Goal: Task Accomplishment & Management: Manage account settings

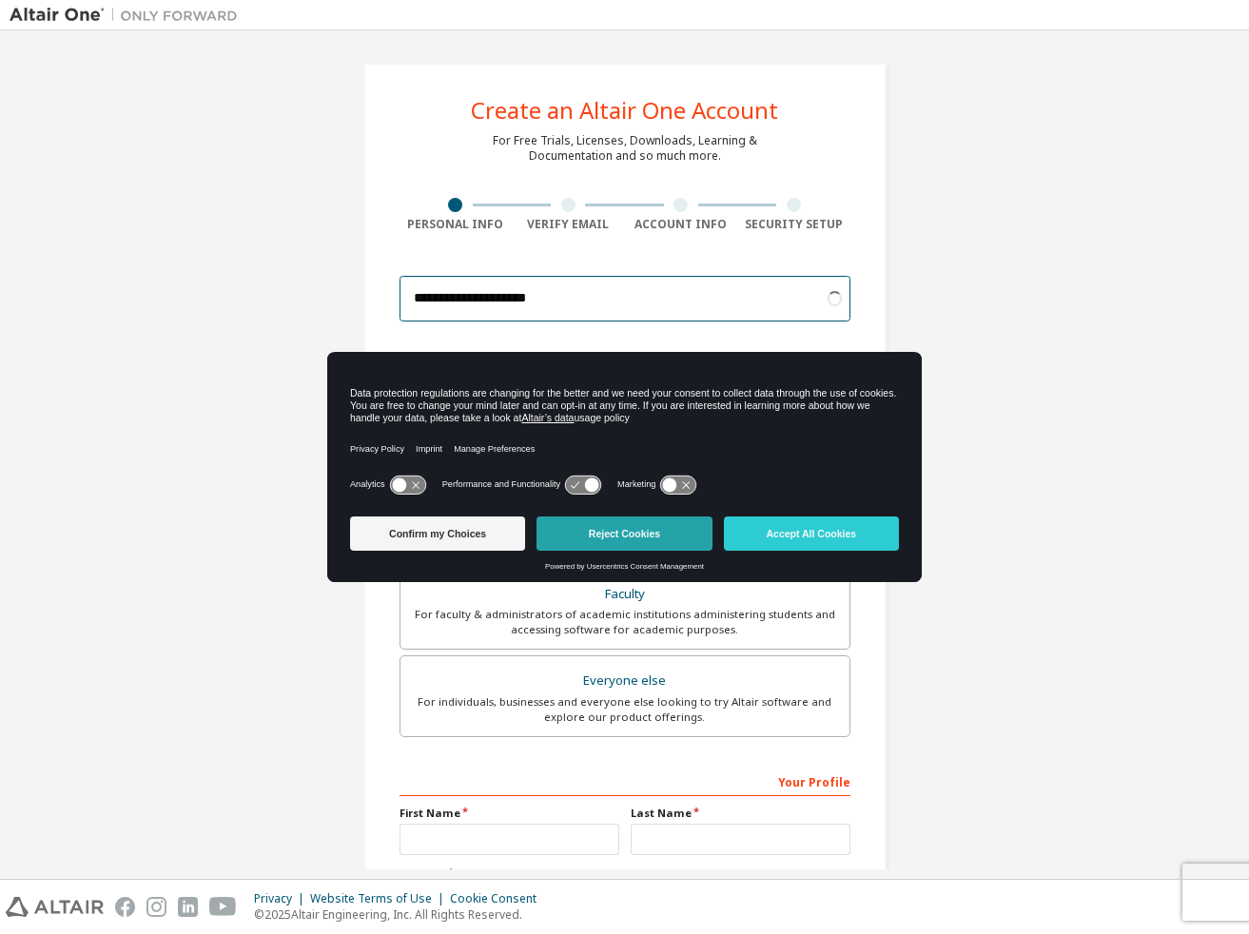
type input "**********"
click at [656, 526] on button "Reject Cookies" at bounding box center [623, 533] width 175 height 34
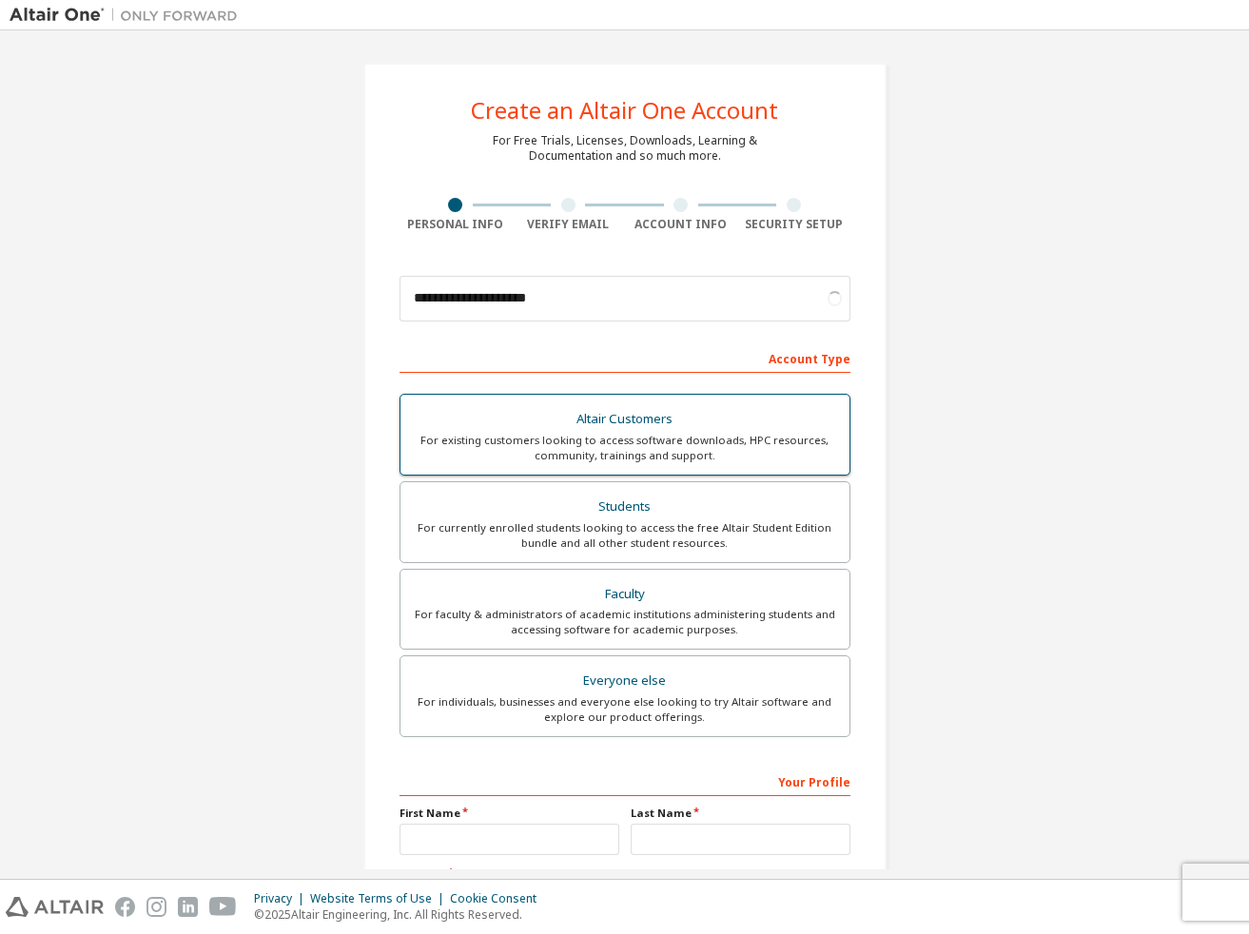
scroll to position [103, 0]
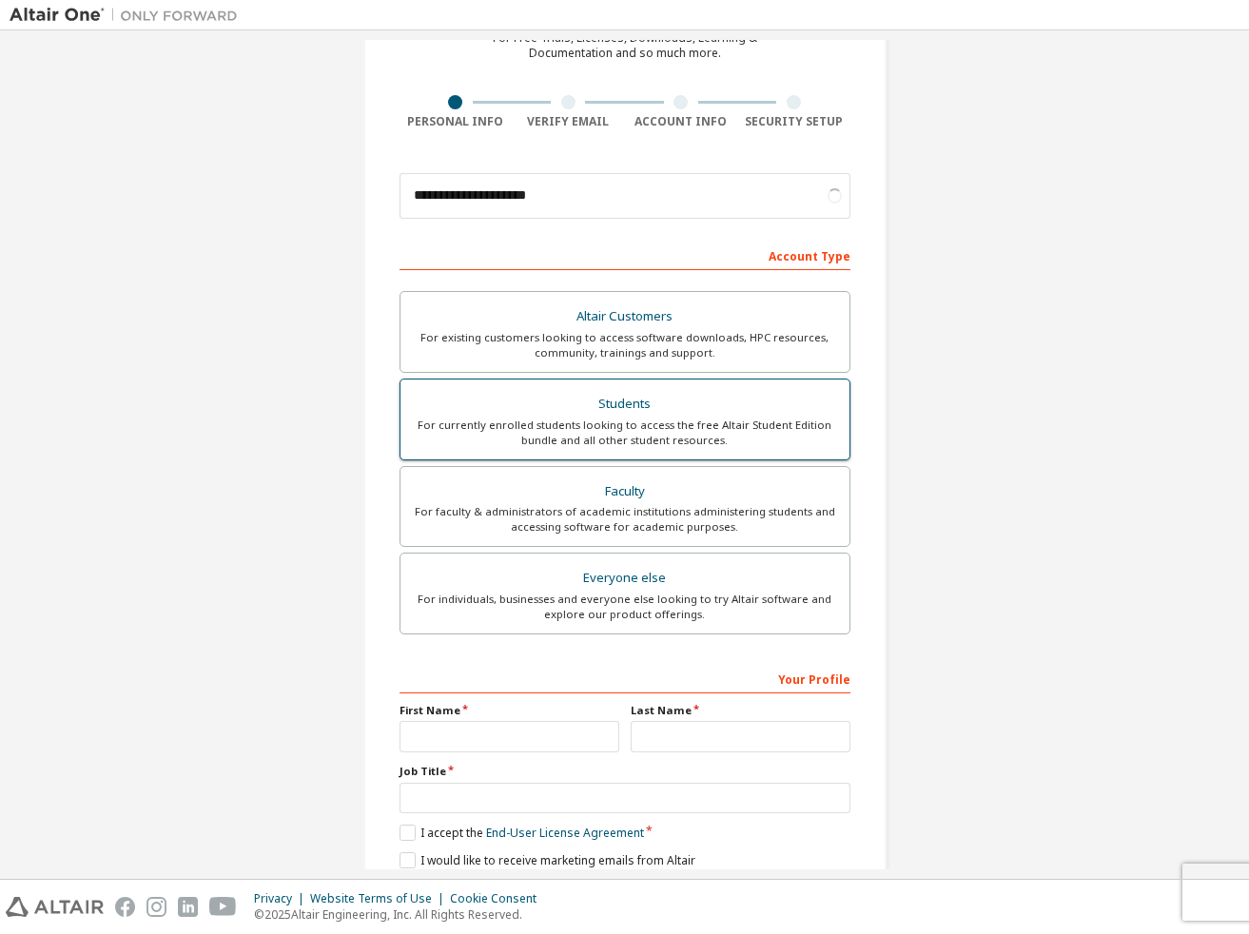
click at [654, 425] on div "For currently enrolled students looking to access the free Altair Student Editi…" at bounding box center [625, 432] width 426 height 30
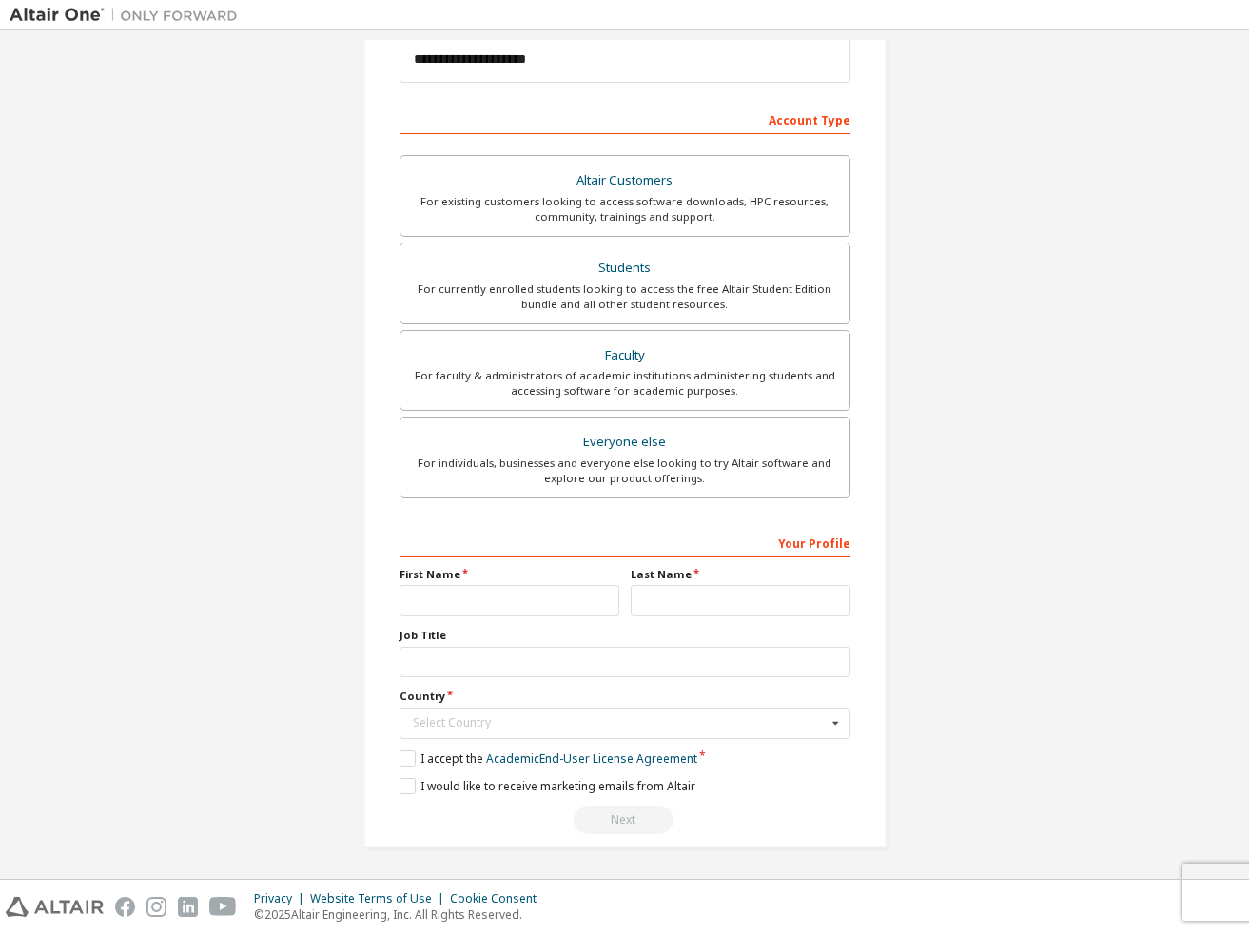
scroll to position [238, 0]
type input "***"
type input "*"
type input "********"
type input "*******"
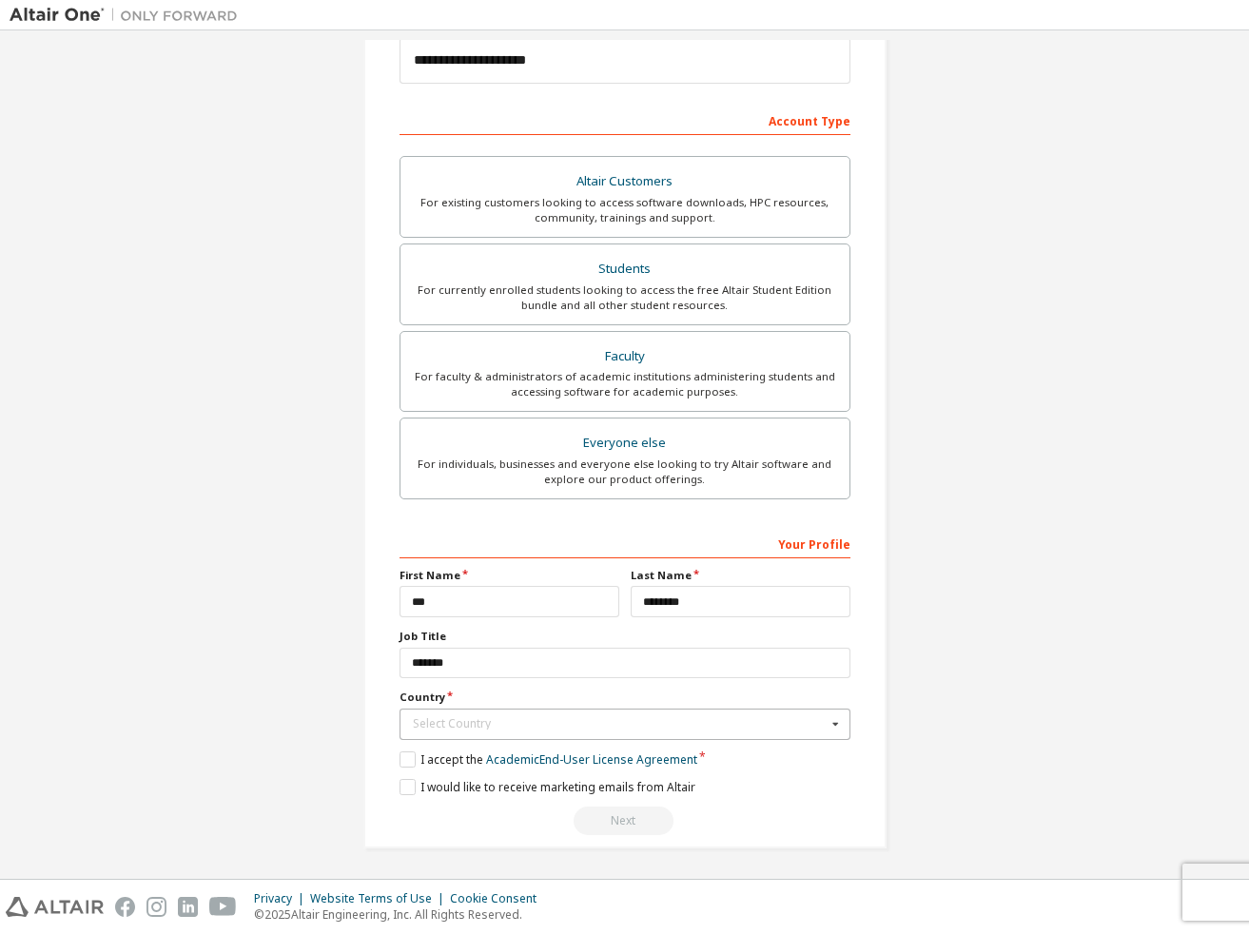
click at [522, 719] on div "Select Country" at bounding box center [620, 723] width 414 height 11
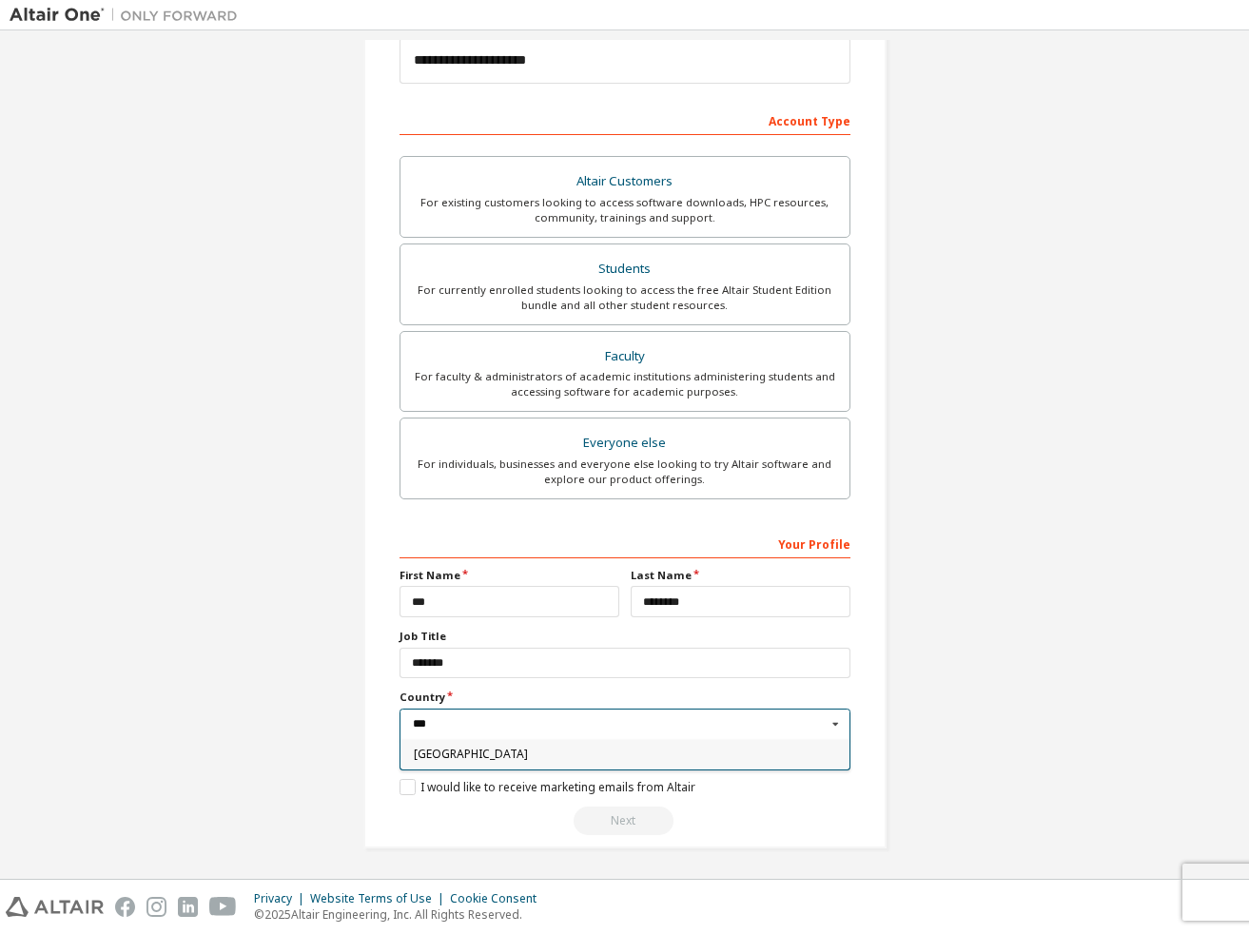
type input "****"
type input "*****"
click at [445, 748] on span "Japan" at bounding box center [624, 753] width 423 height 11
type input "***"
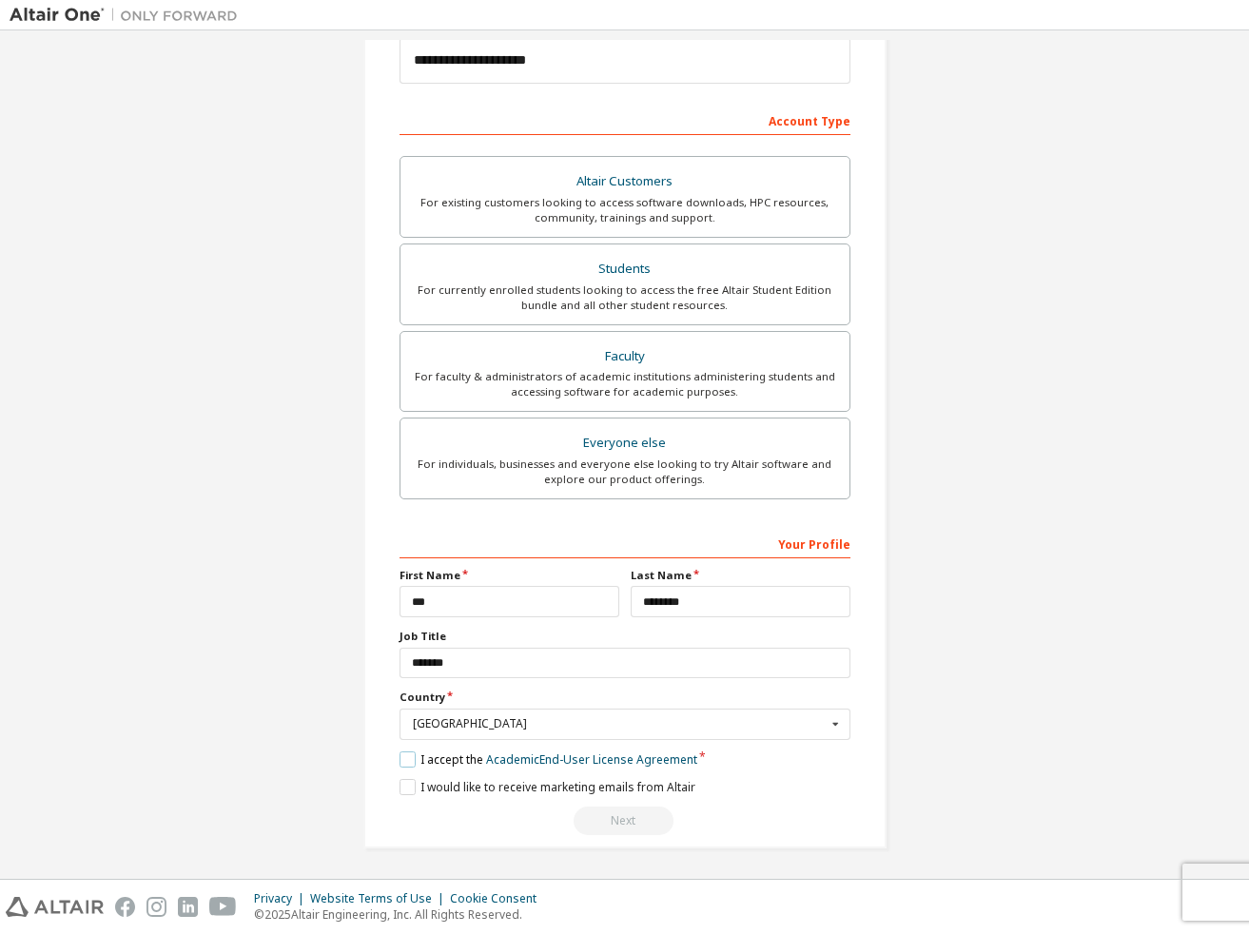
click at [405, 760] on label "I accept the Academic End-User License Agreement" at bounding box center [548, 759] width 298 height 16
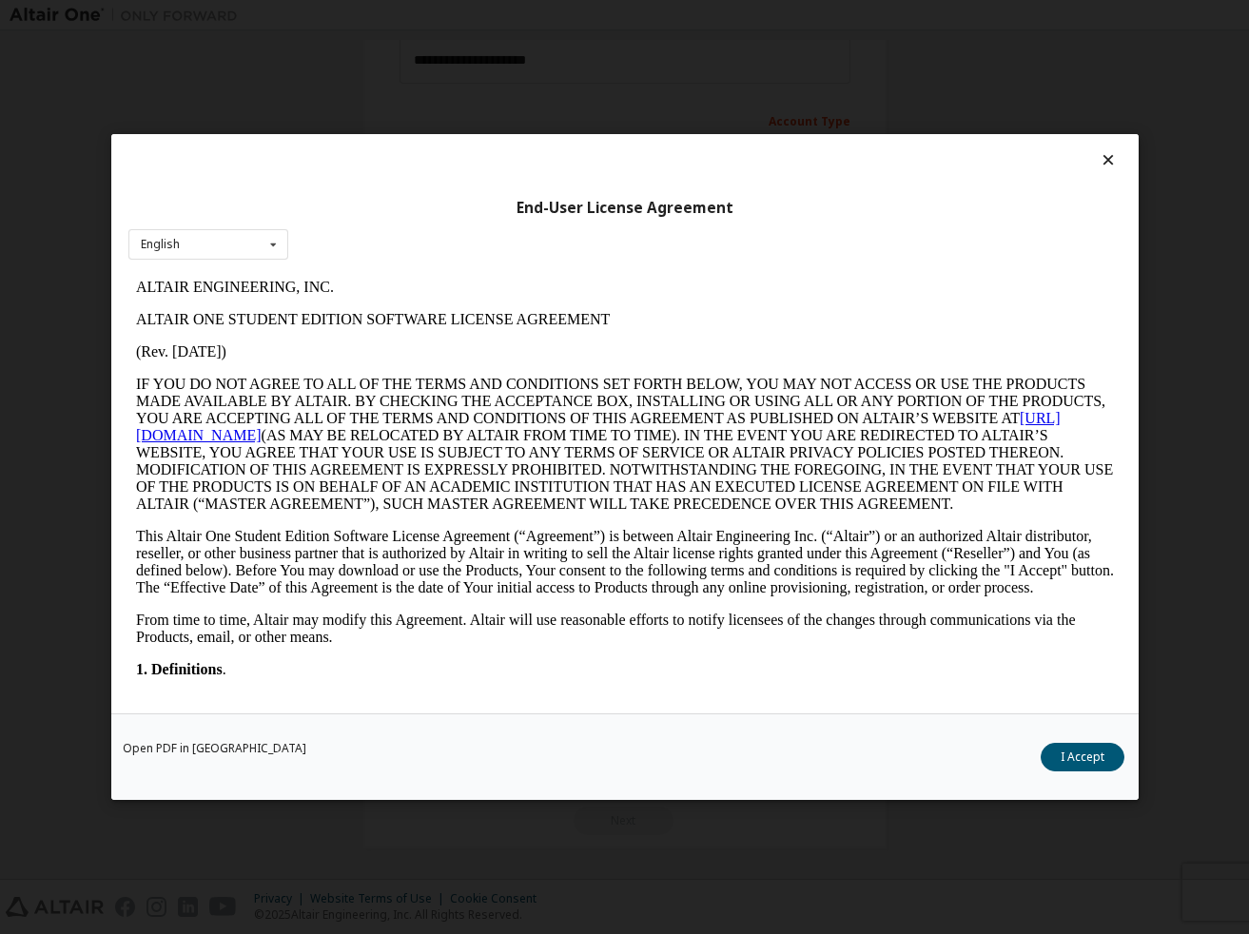
scroll to position [0, 0]
click at [1069, 759] on button "I Accept" at bounding box center [1082, 757] width 84 height 29
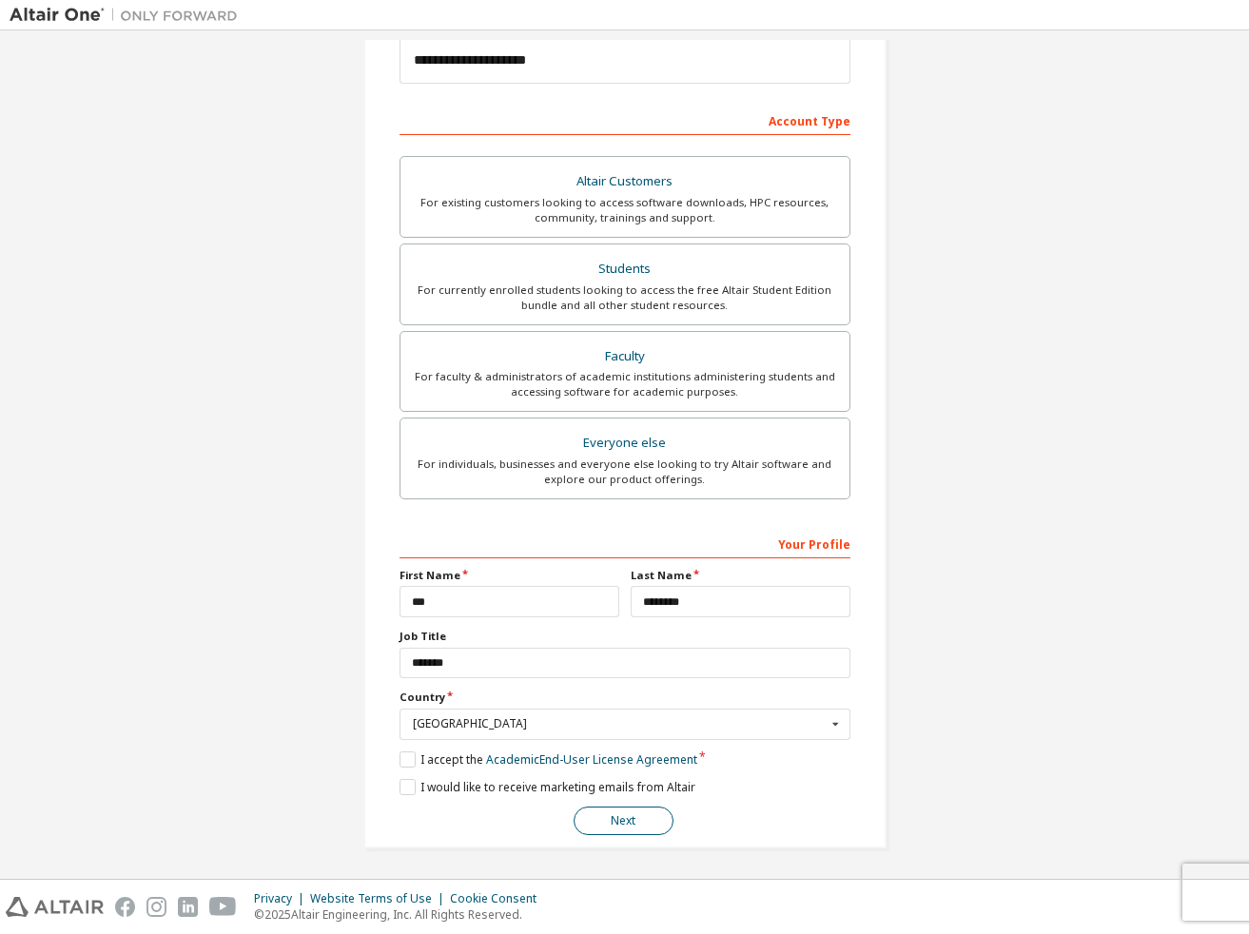
click at [593, 811] on button "Next" at bounding box center [623, 820] width 100 height 29
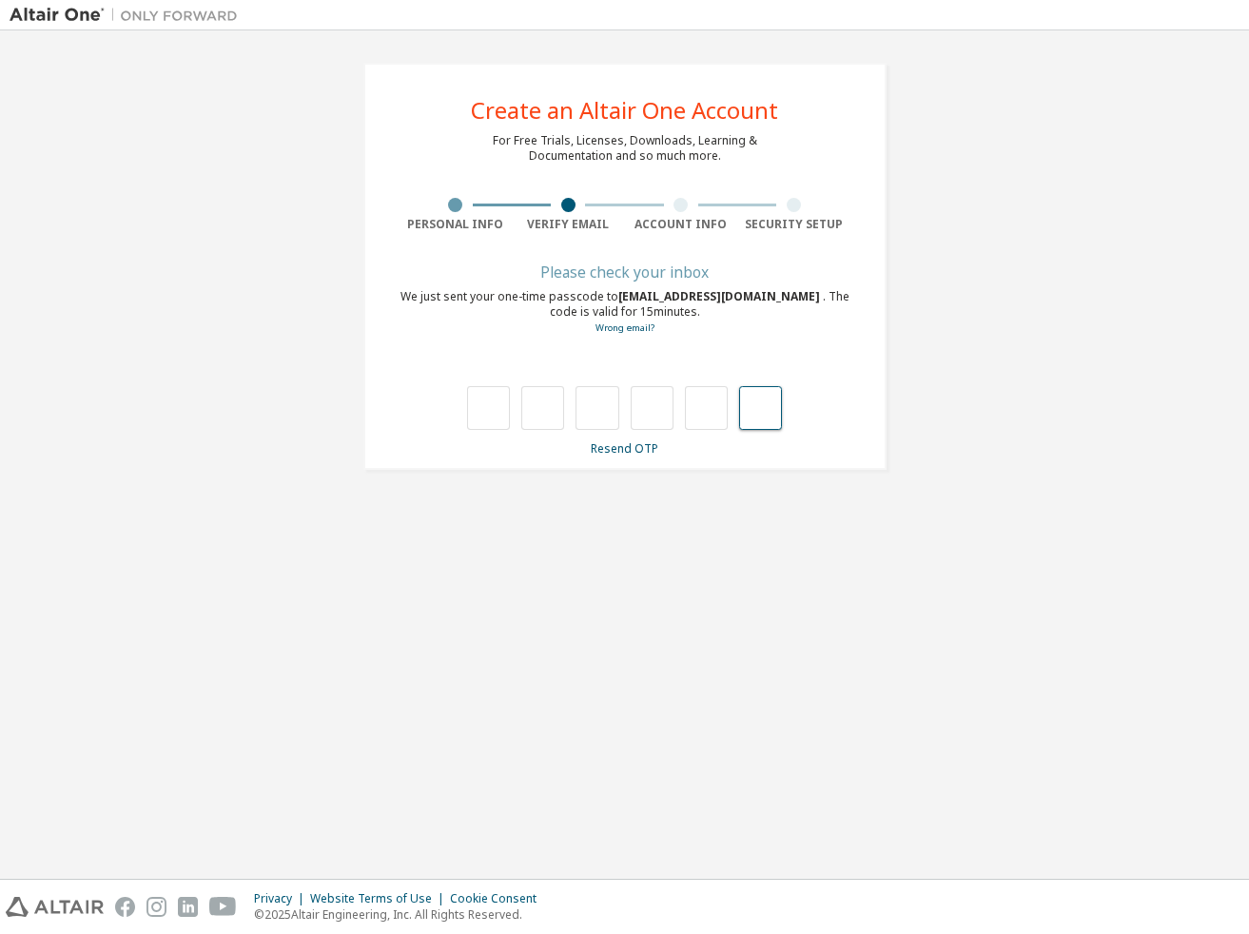
paste input "*"
type input "*"
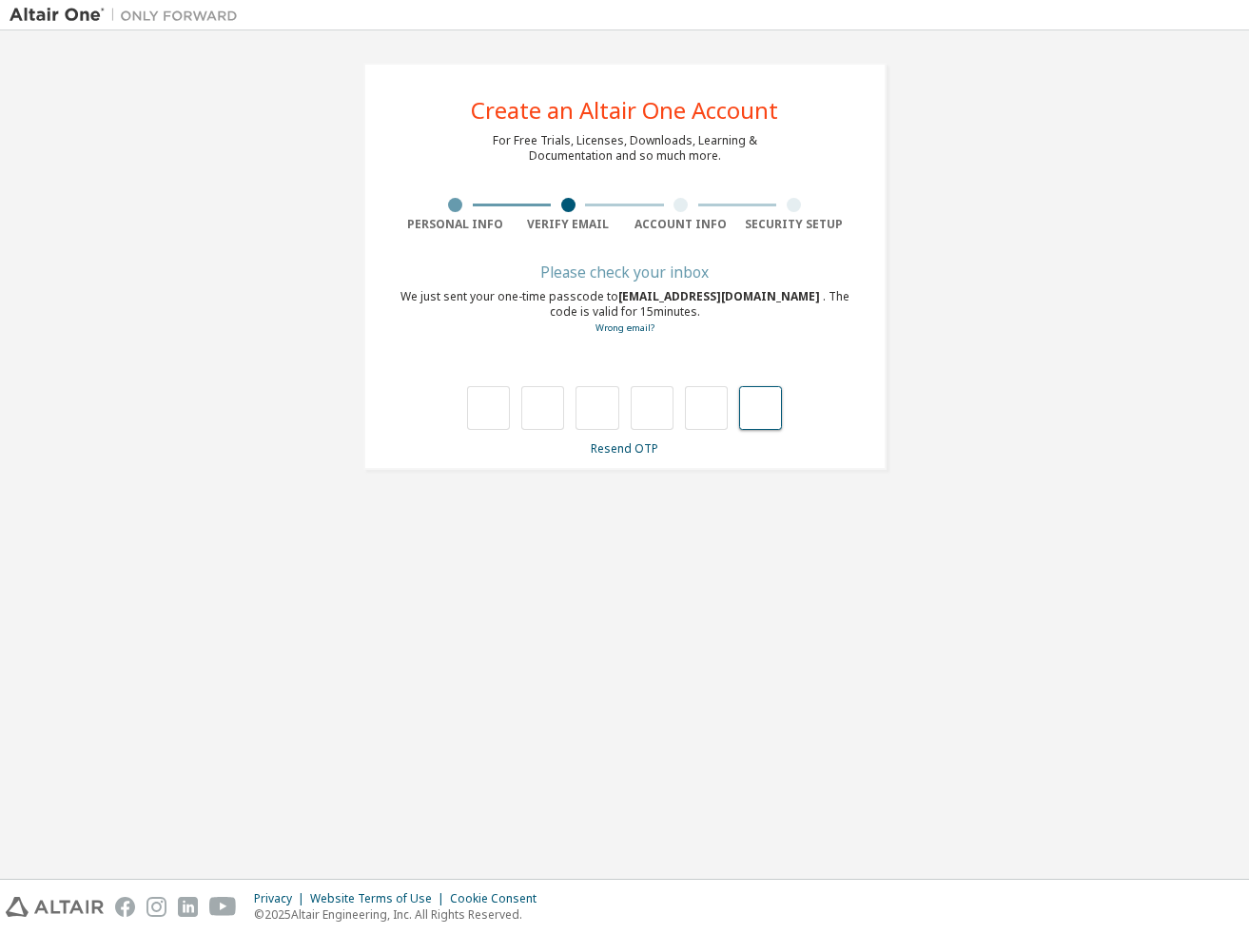
type input "*"
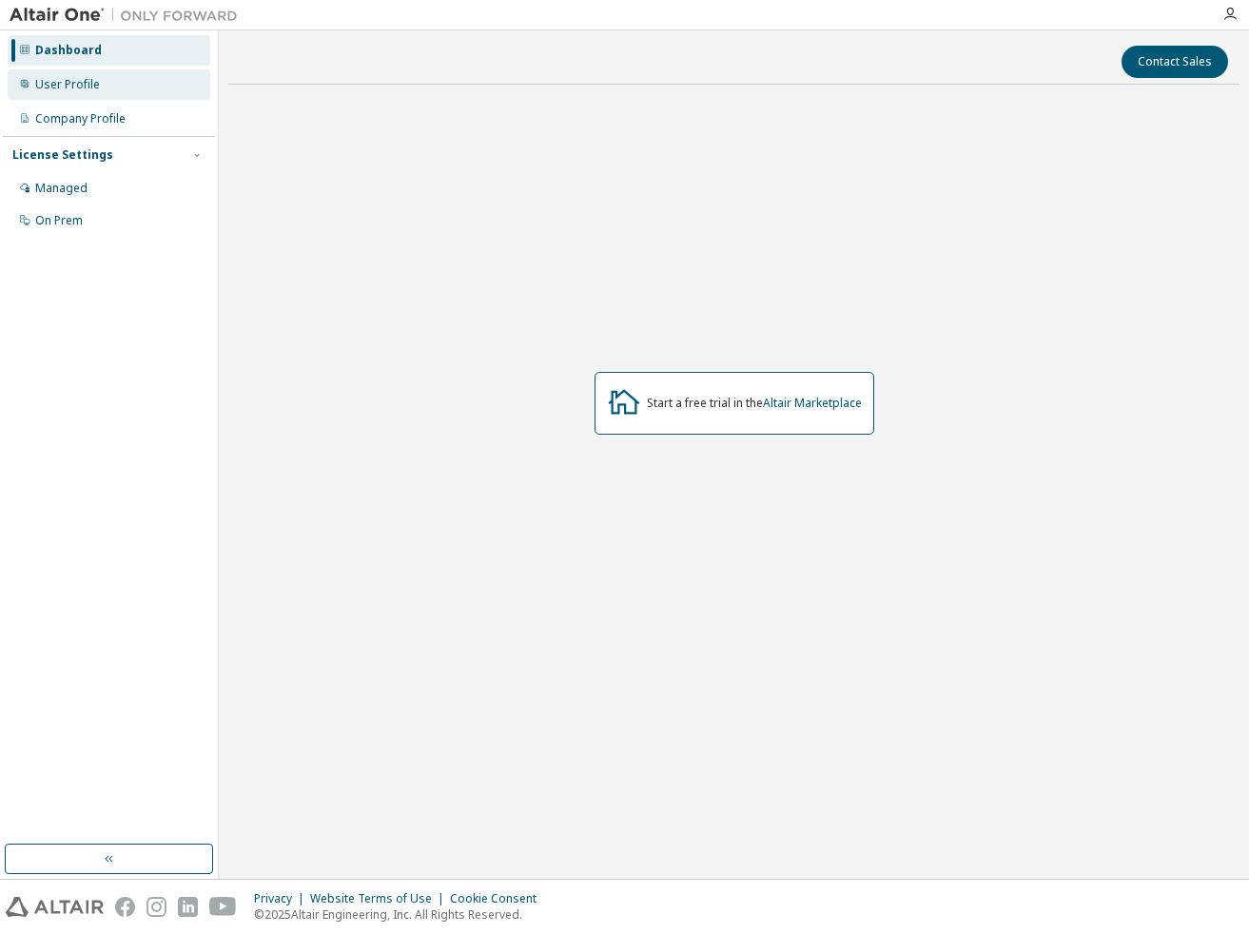
click at [108, 91] on div "User Profile" at bounding box center [109, 84] width 203 height 30
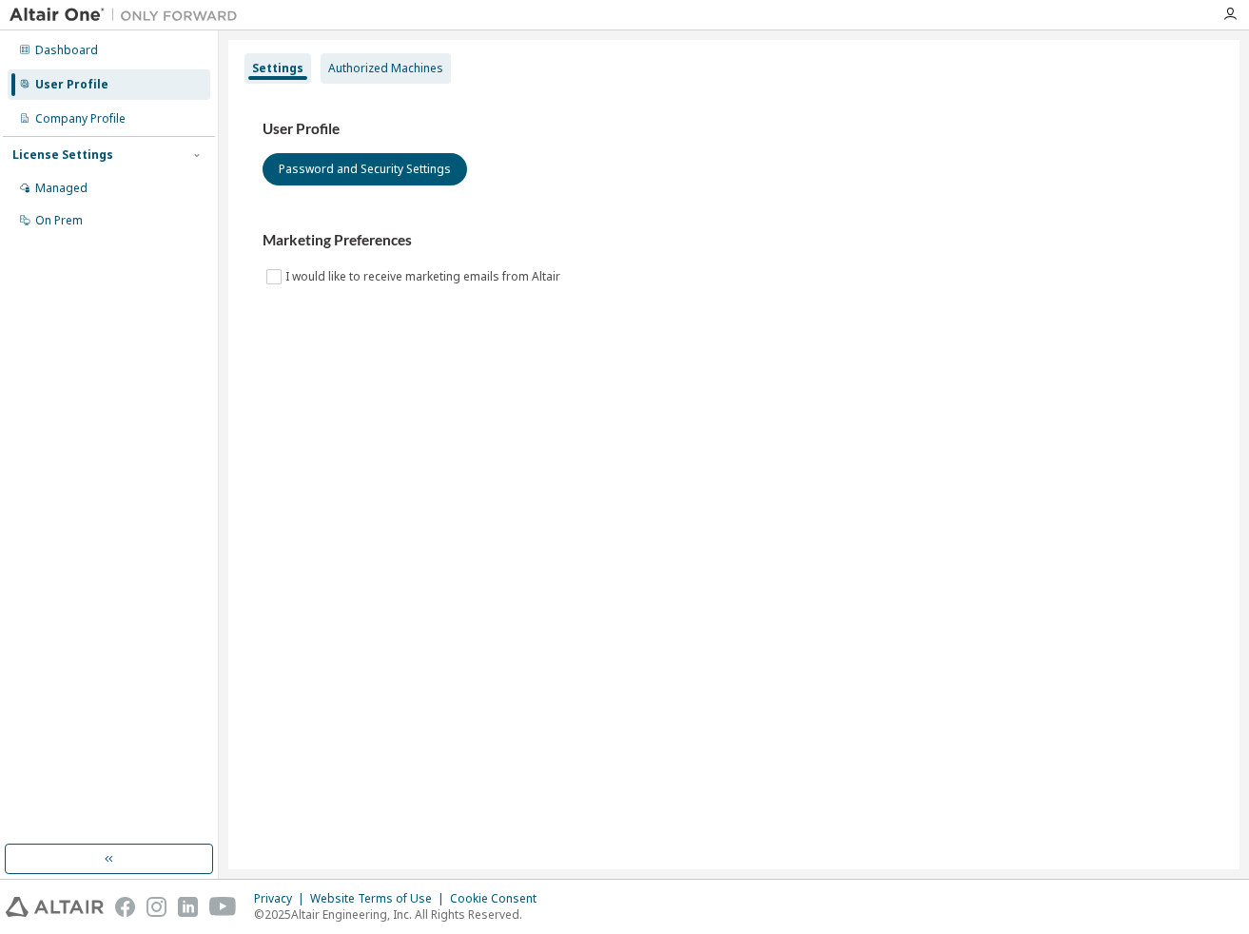
click at [350, 63] on div "Authorized Machines" at bounding box center [385, 68] width 115 height 15
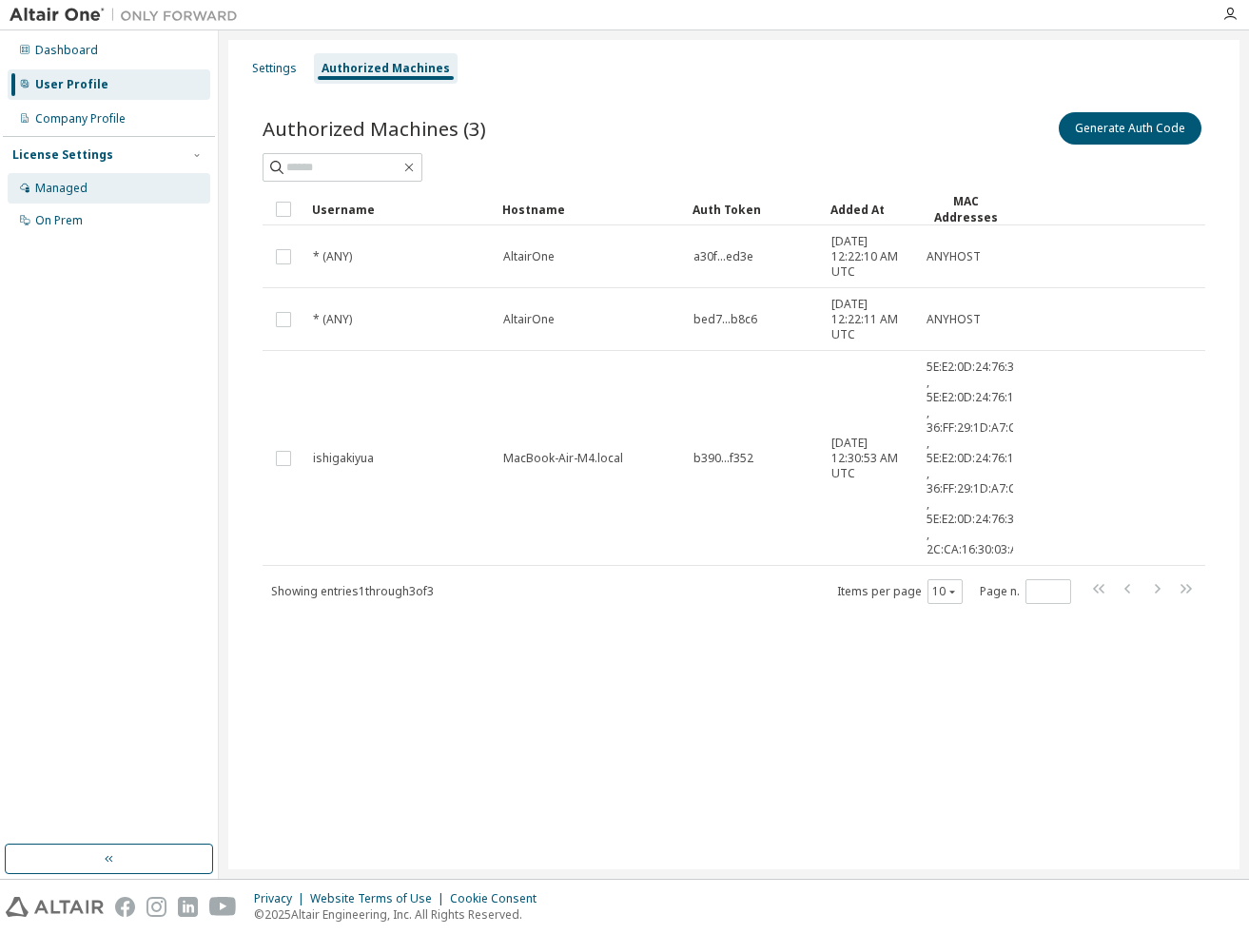
click at [99, 187] on div "Managed" at bounding box center [109, 188] width 203 height 30
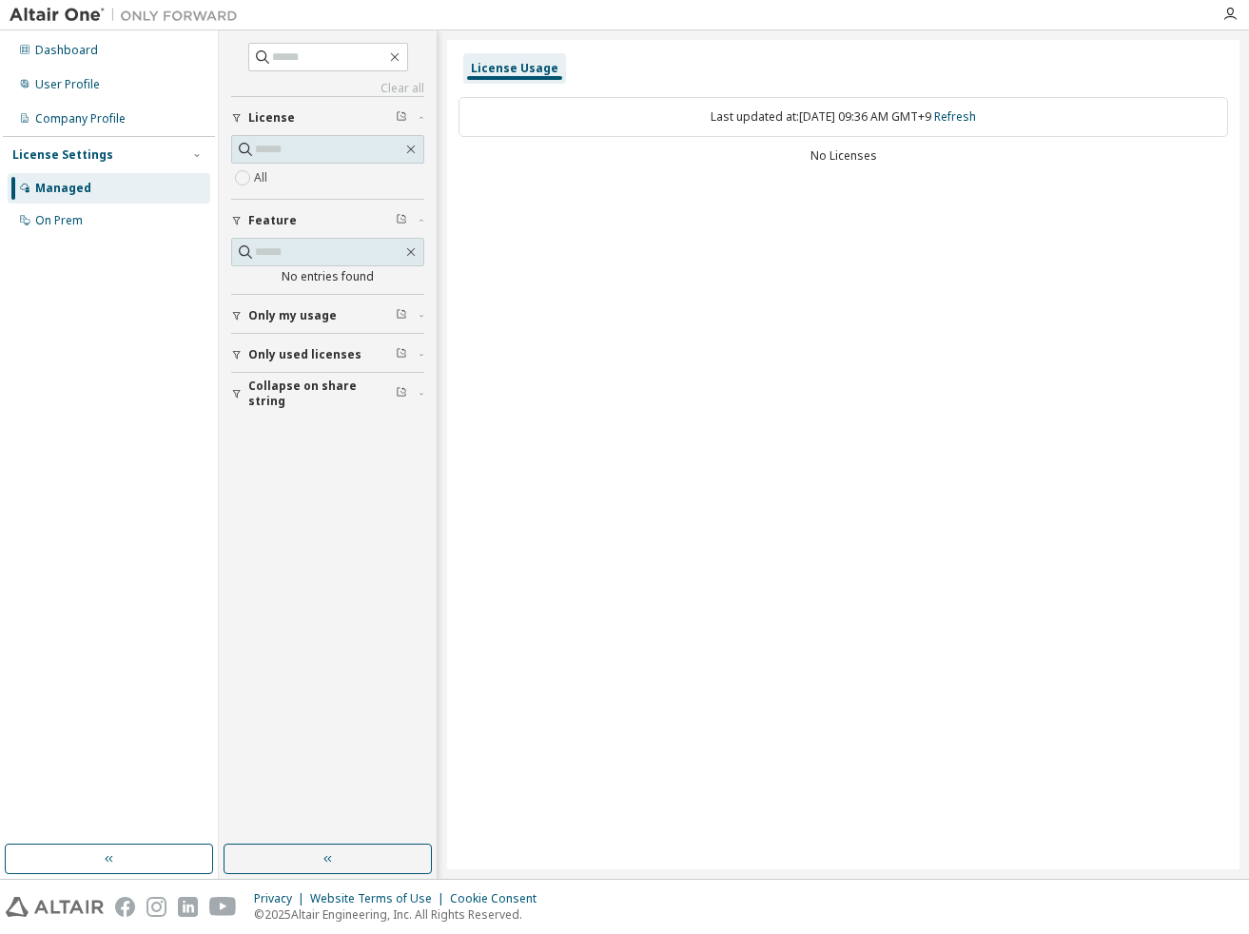
click at [724, 159] on div "No Licenses" at bounding box center [842, 155] width 769 height 15
click at [139, 49] on div "Dashboard" at bounding box center [109, 50] width 203 height 30
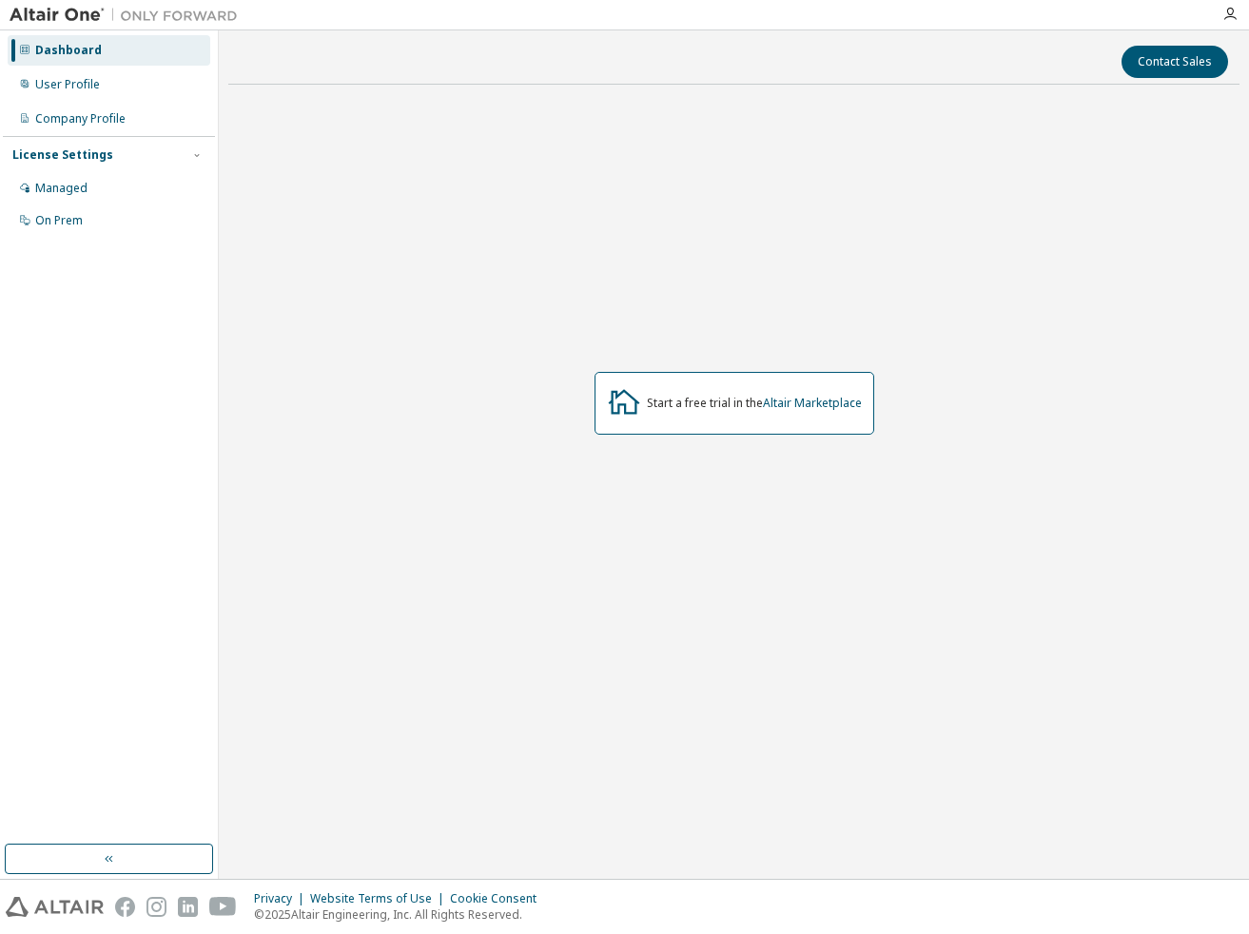
click at [100, 102] on div "Dashboard User Profile Company Profile License Settings Managed On Prem" at bounding box center [109, 135] width 212 height 204
click at [95, 83] on div "User Profile" at bounding box center [67, 84] width 65 height 15
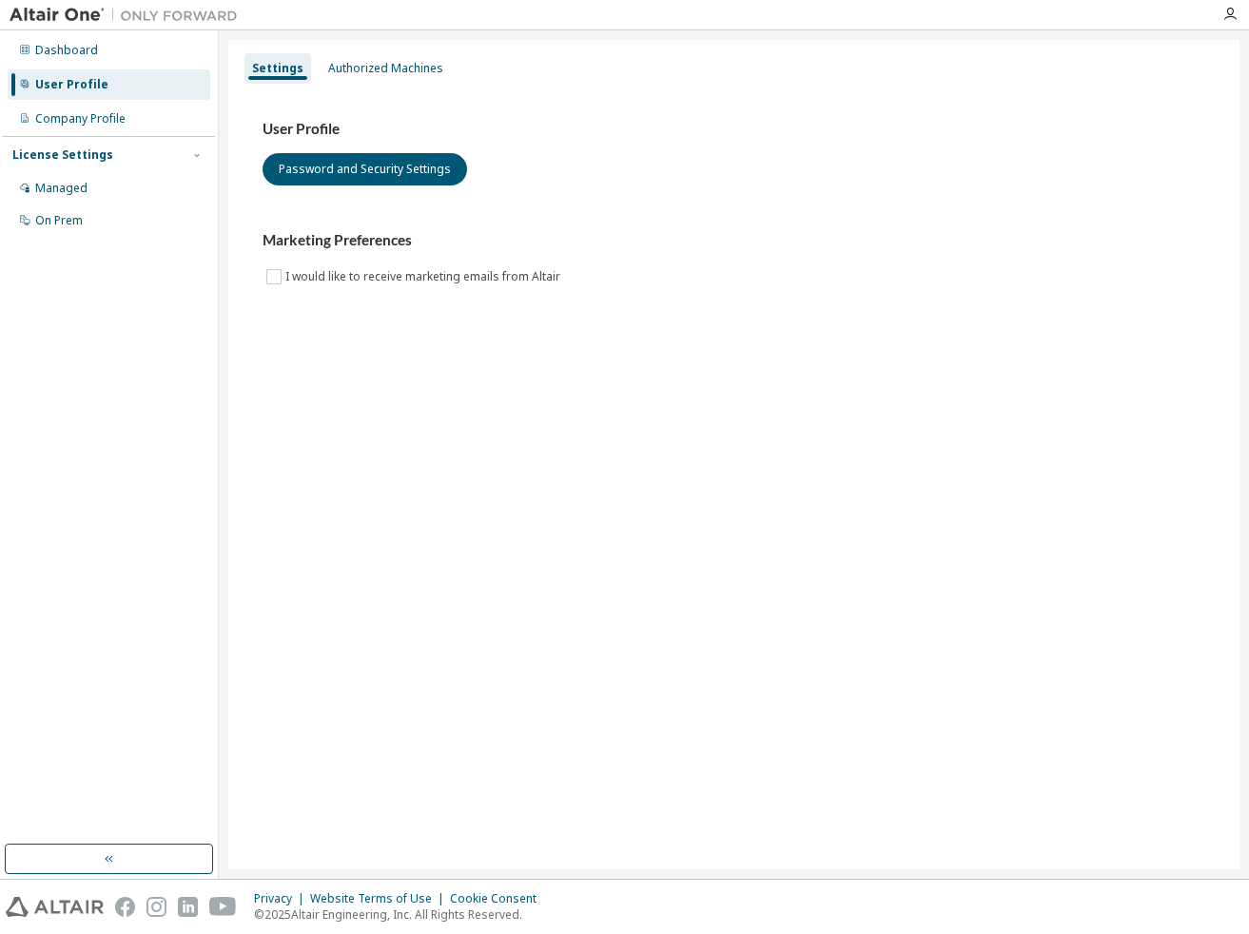
click at [371, 52] on div "Settings Authorized Machines" at bounding box center [734, 68] width 988 height 34
click at [83, 182] on div "Managed" at bounding box center [61, 188] width 52 height 15
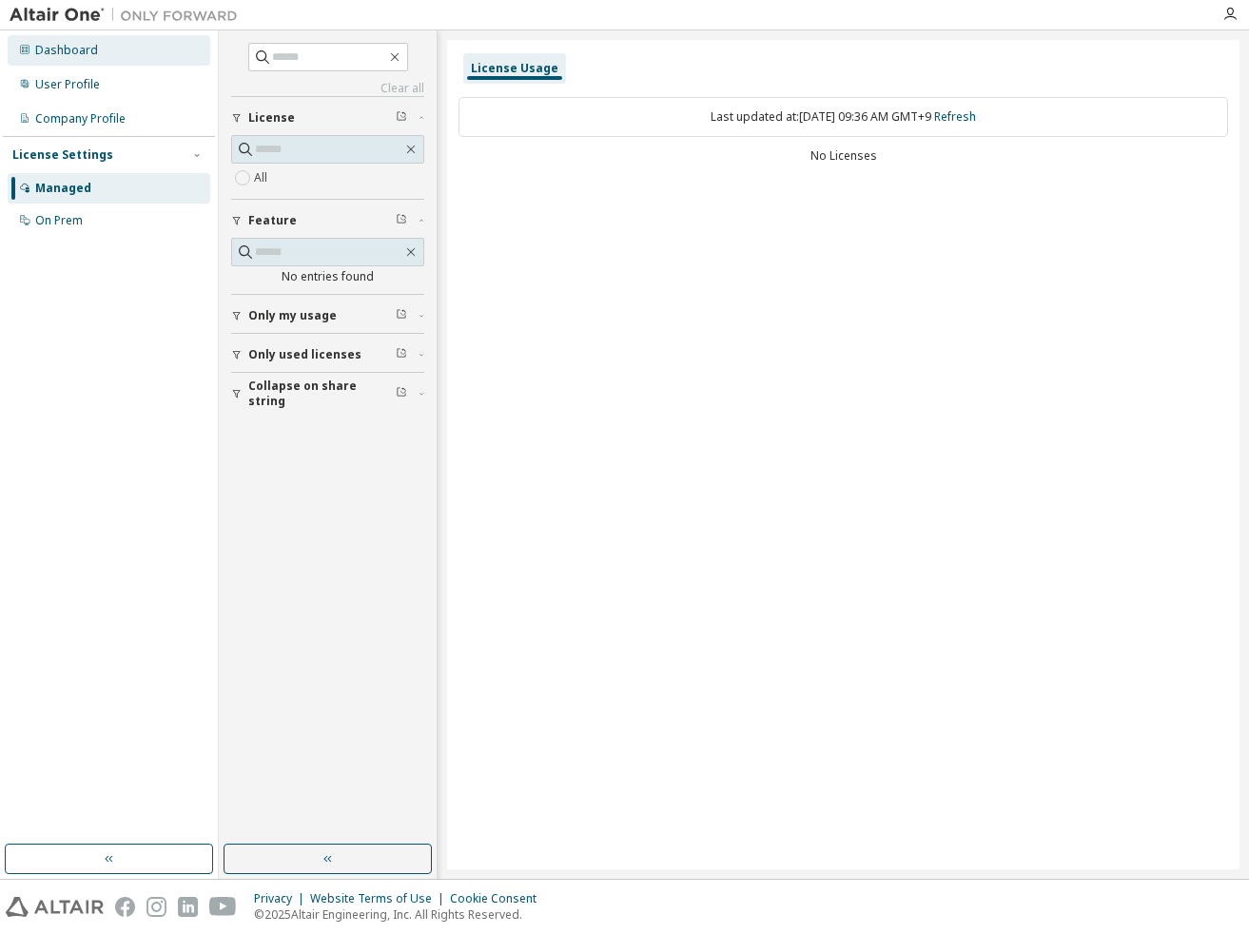
click at [74, 59] on div "Dashboard" at bounding box center [109, 50] width 203 height 30
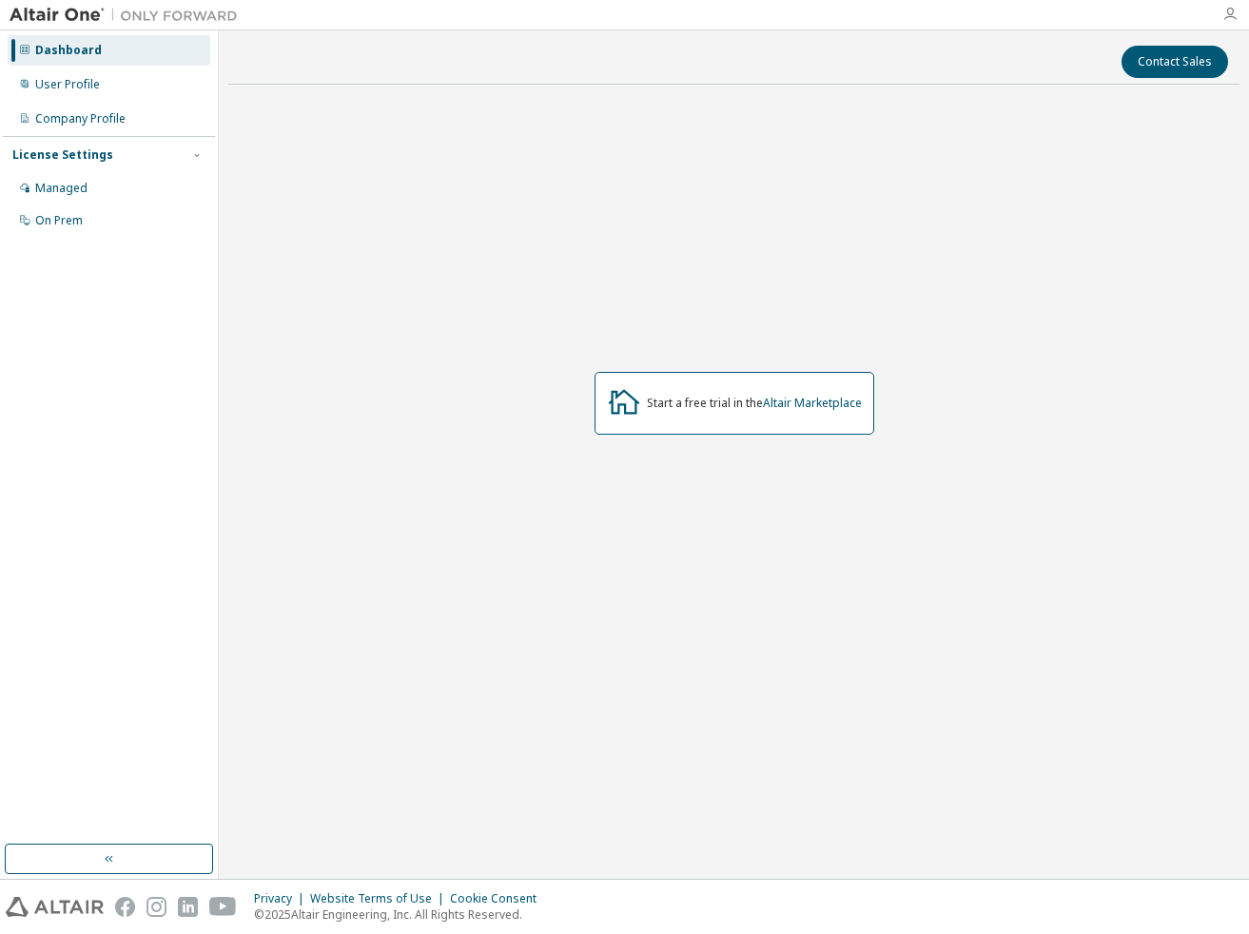
click at [1226, 15] on icon "button" at bounding box center [1229, 14] width 15 height 15
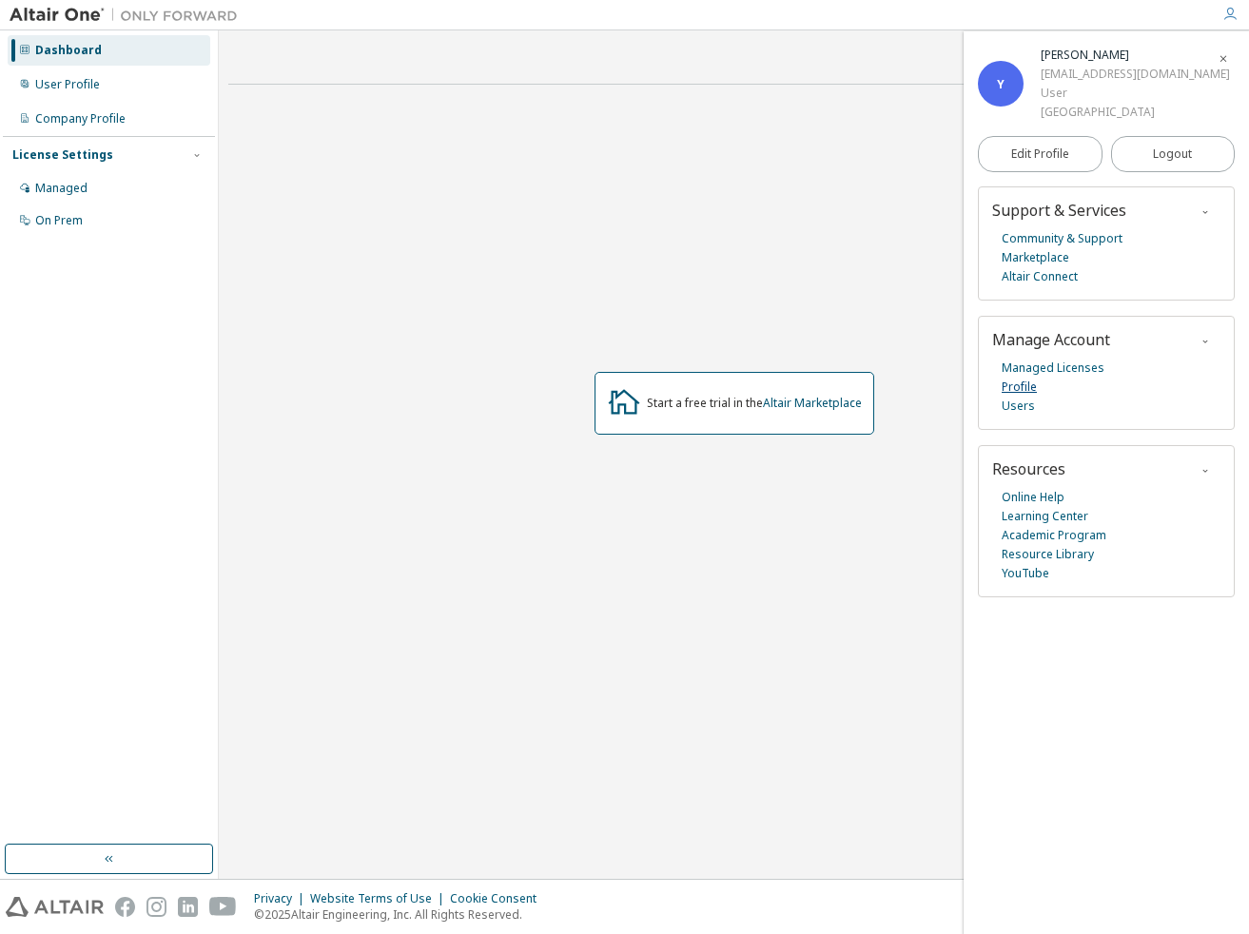
click at [1026, 381] on link "Profile" at bounding box center [1018, 387] width 35 height 19
click at [813, 403] on link "Altair Marketplace" at bounding box center [812, 403] width 99 height 16
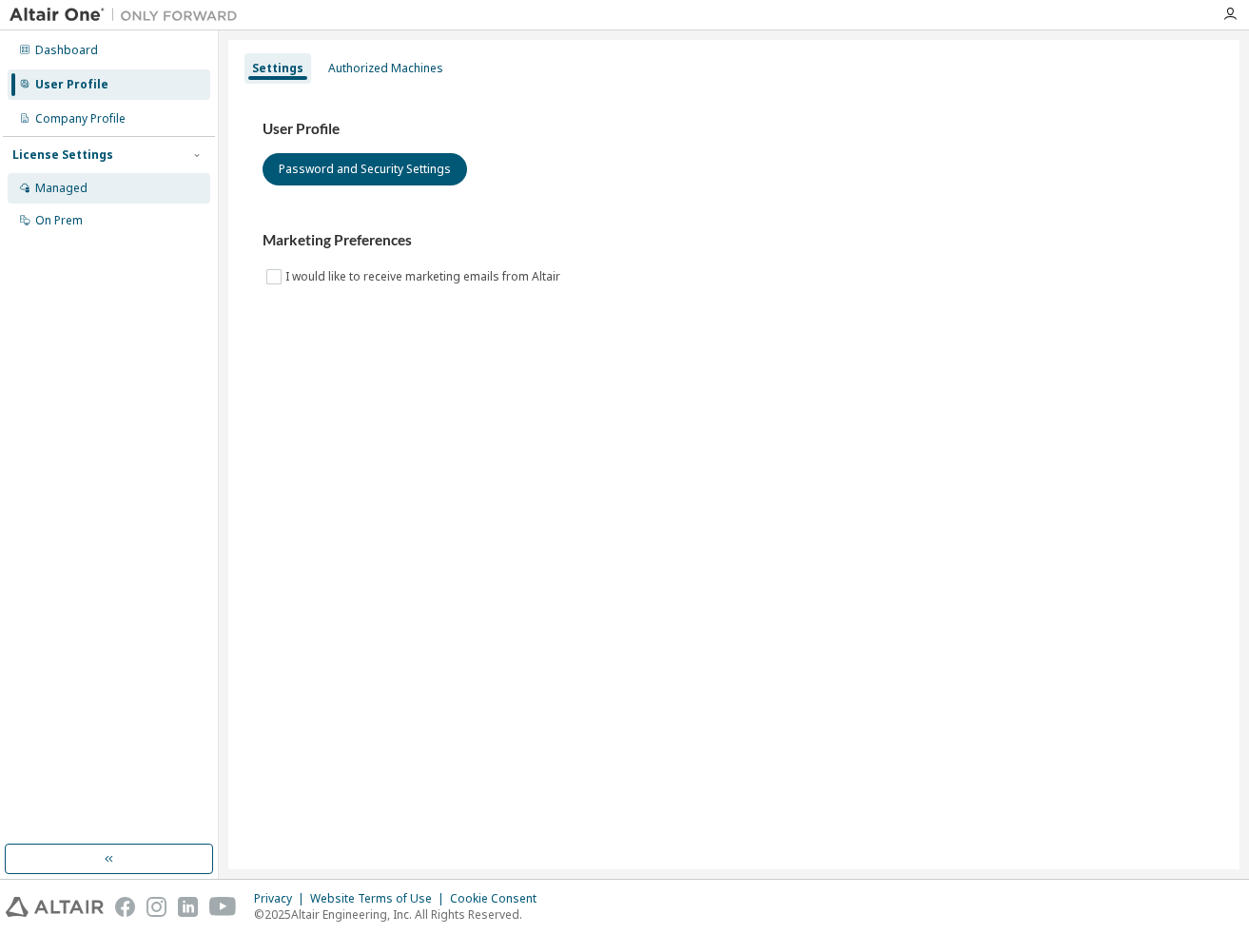
click at [115, 189] on div "Managed" at bounding box center [109, 188] width 203 height 30
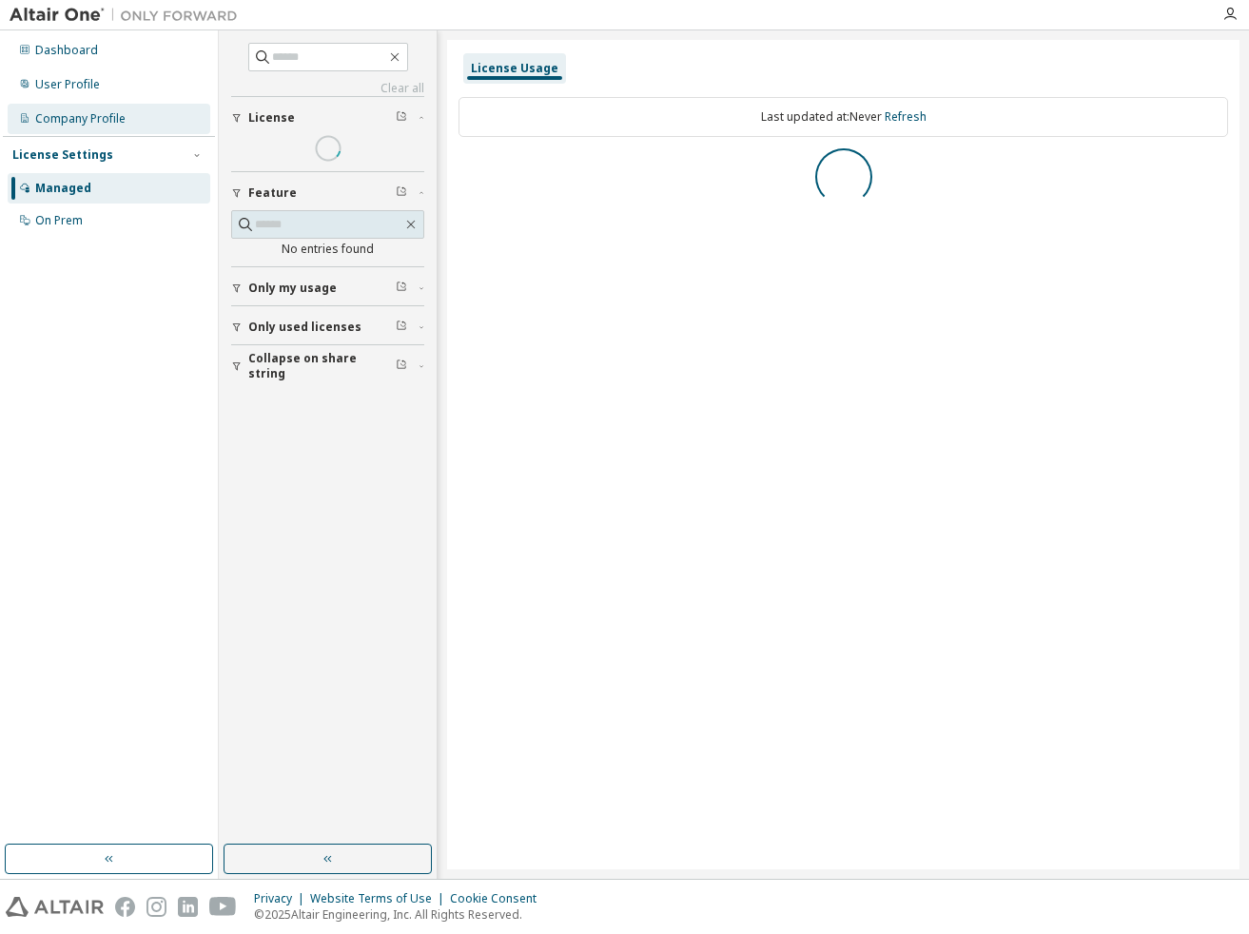
click at [114, 122] on div "Company Profile" at bounding box center [80, 118] width 90 height 15
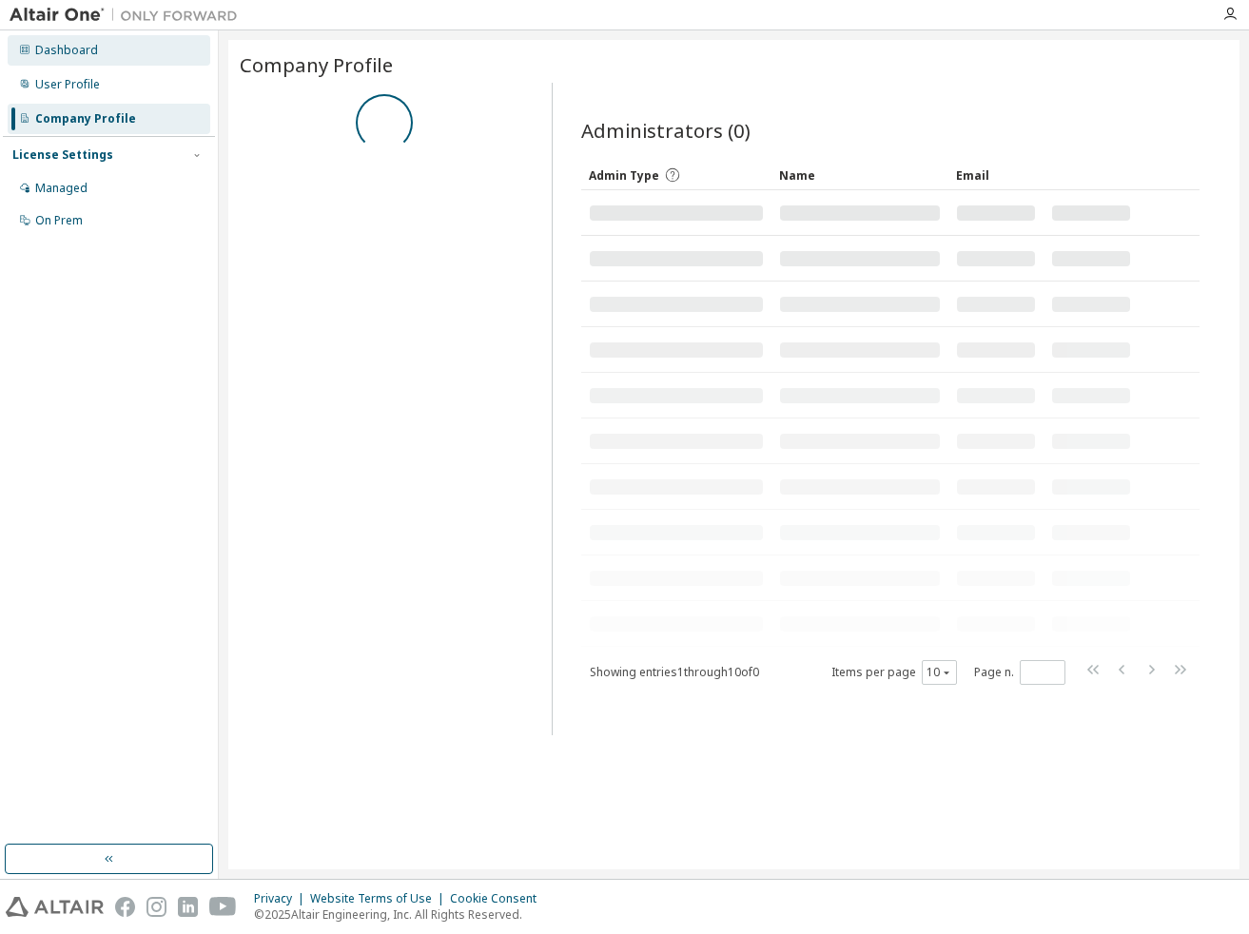
click at [103, 58] on div "Dashboard" at bounding box center [109, 50] width 203 height 30
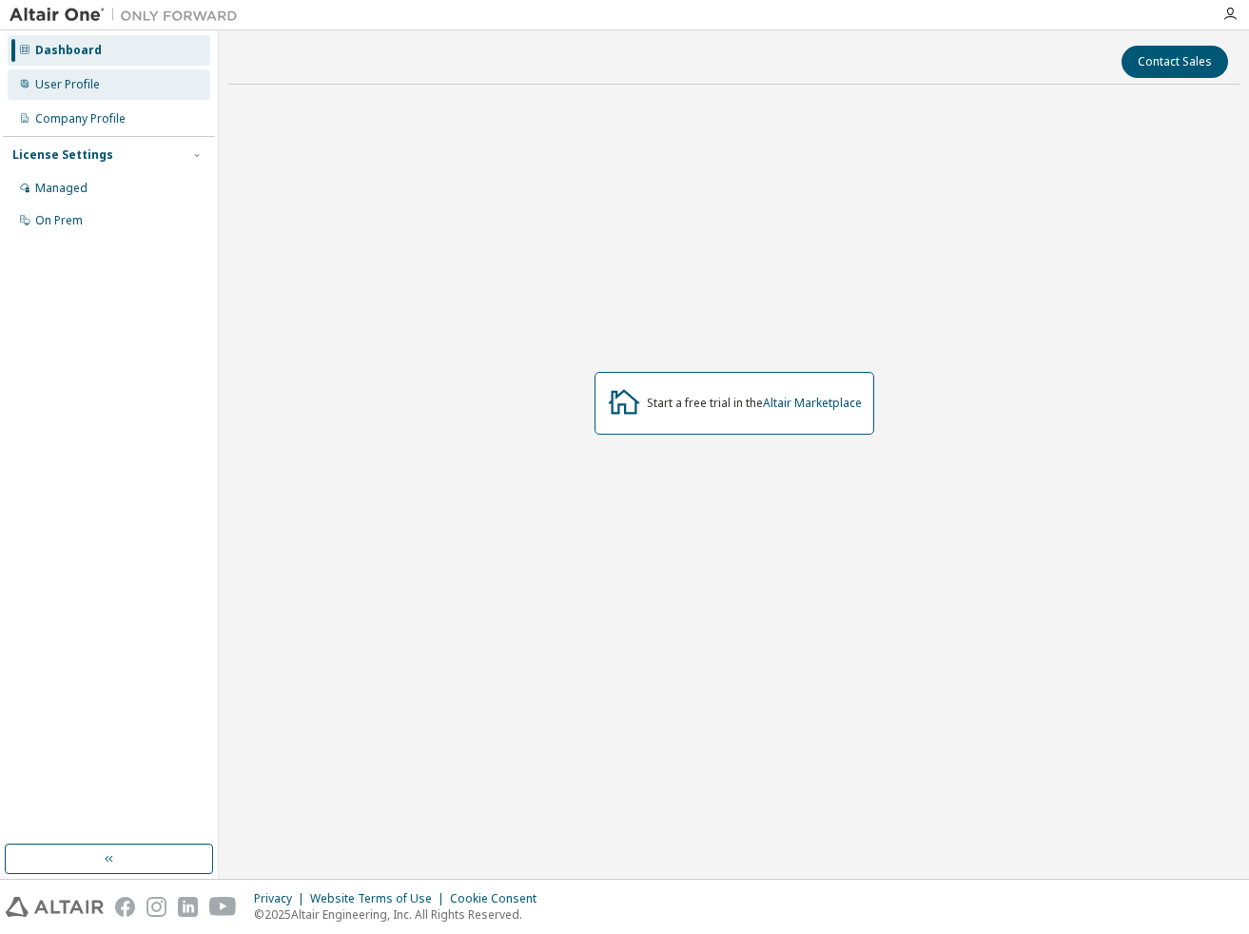
click at [85, 87] on div "User Profile" at bounding box center [67, 84] width 65 height 15
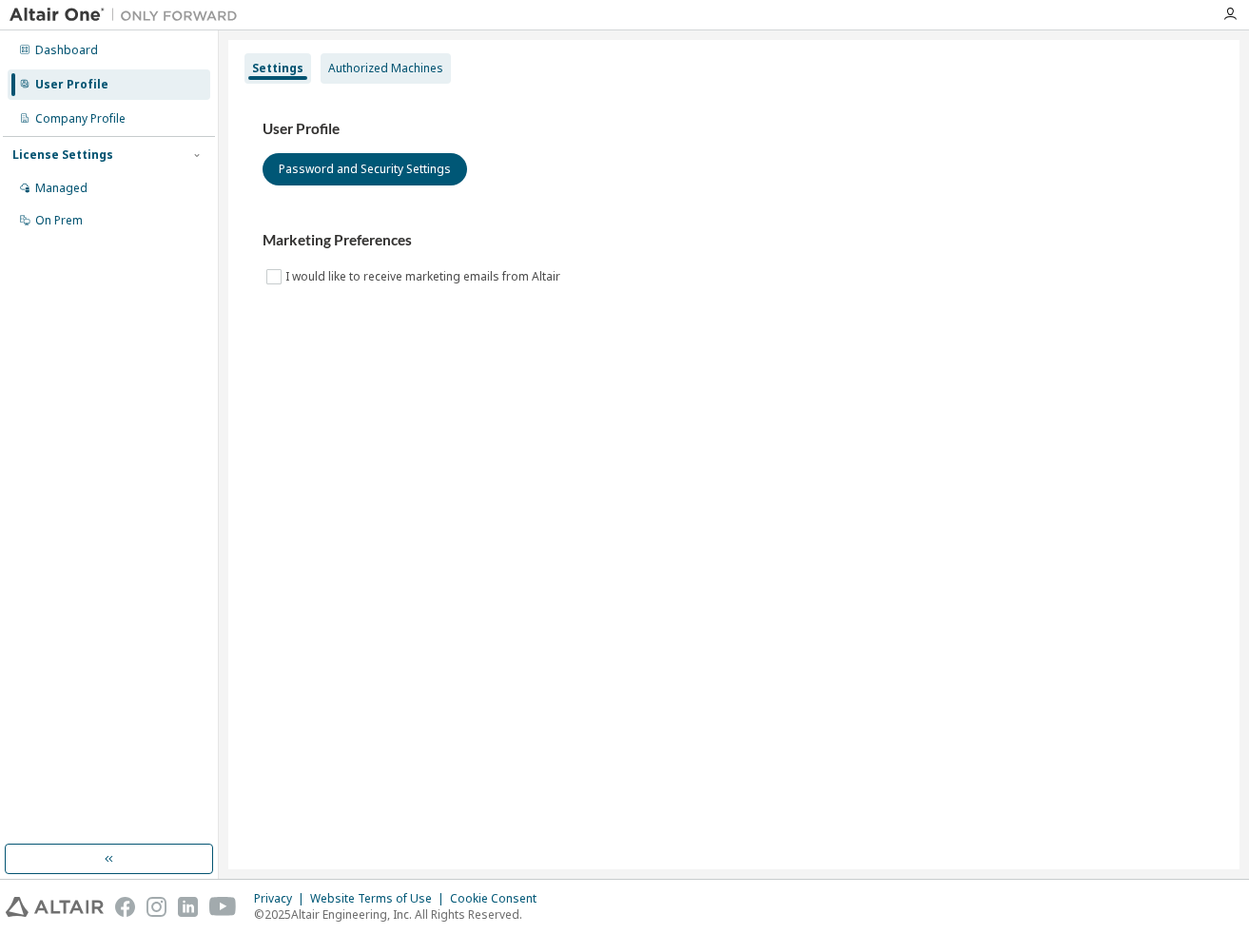
click at [358, 64] on div "Authorized Machines" at bounding box center [385, 68] width 115 height 15
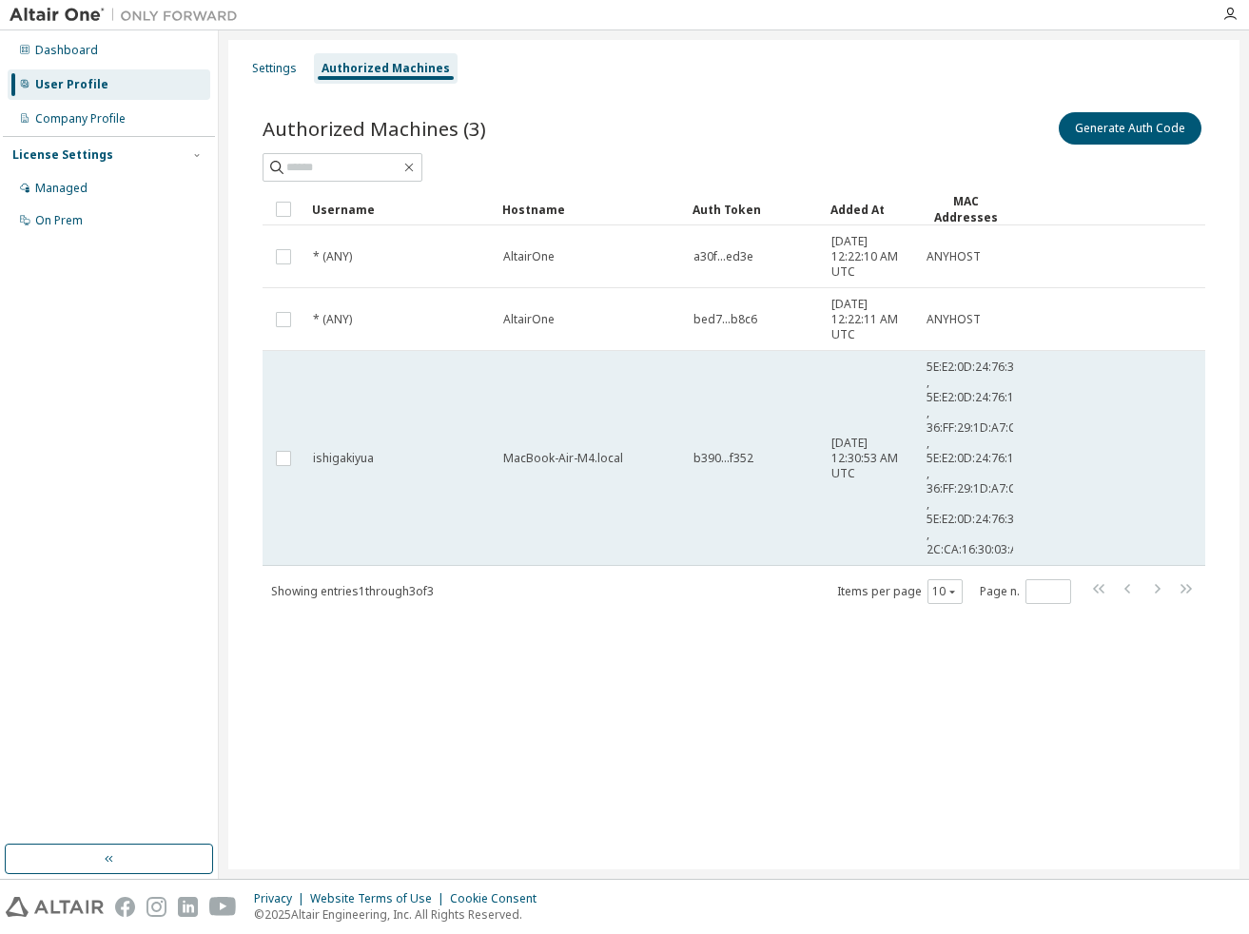
click at [335, 461] on span "ishigakiyua" at bounding box center [343, 458] width 61 height 15
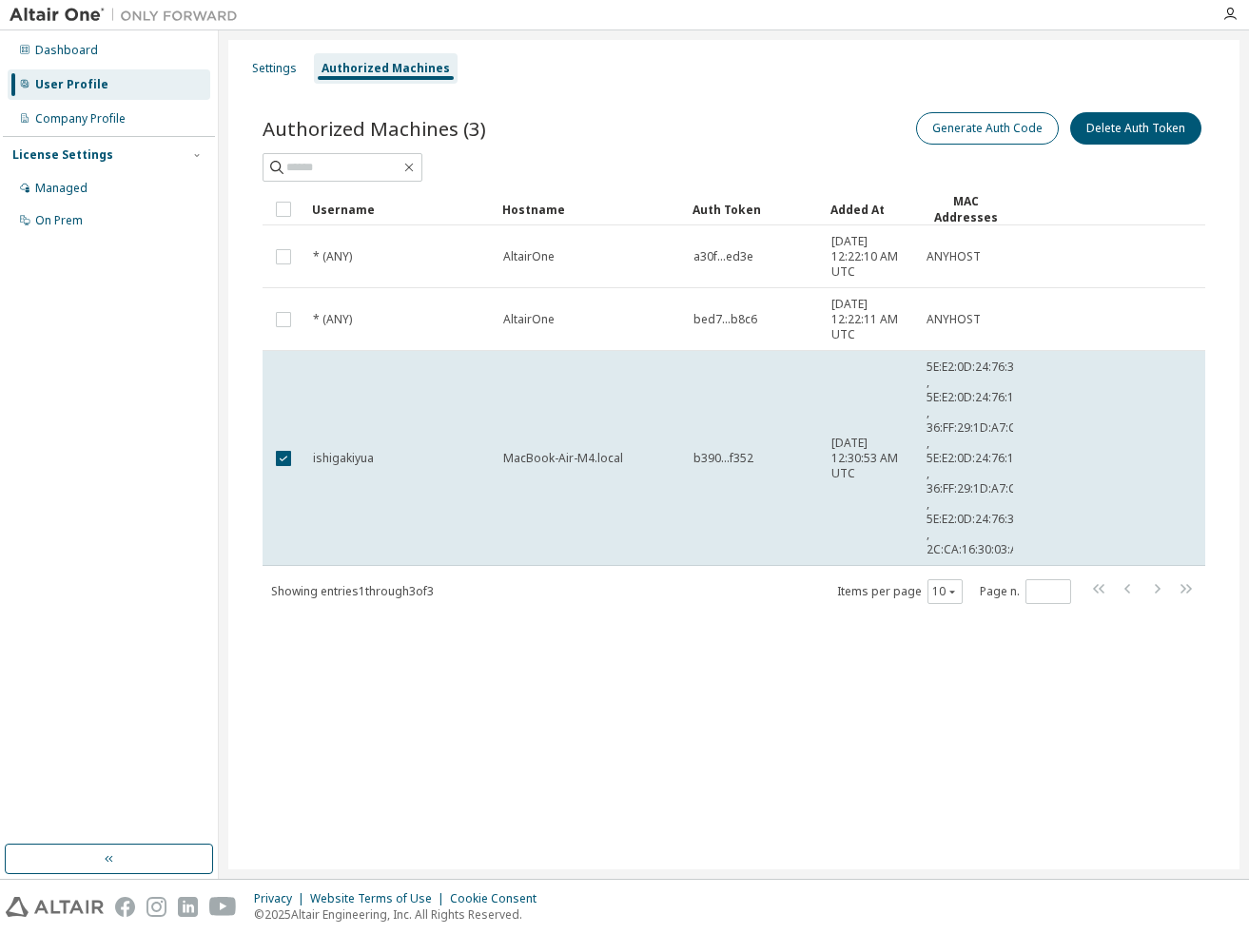
click at [992, 128] on button "Generate Auth Code" at bounding box center [987, 128] width 143 height 32
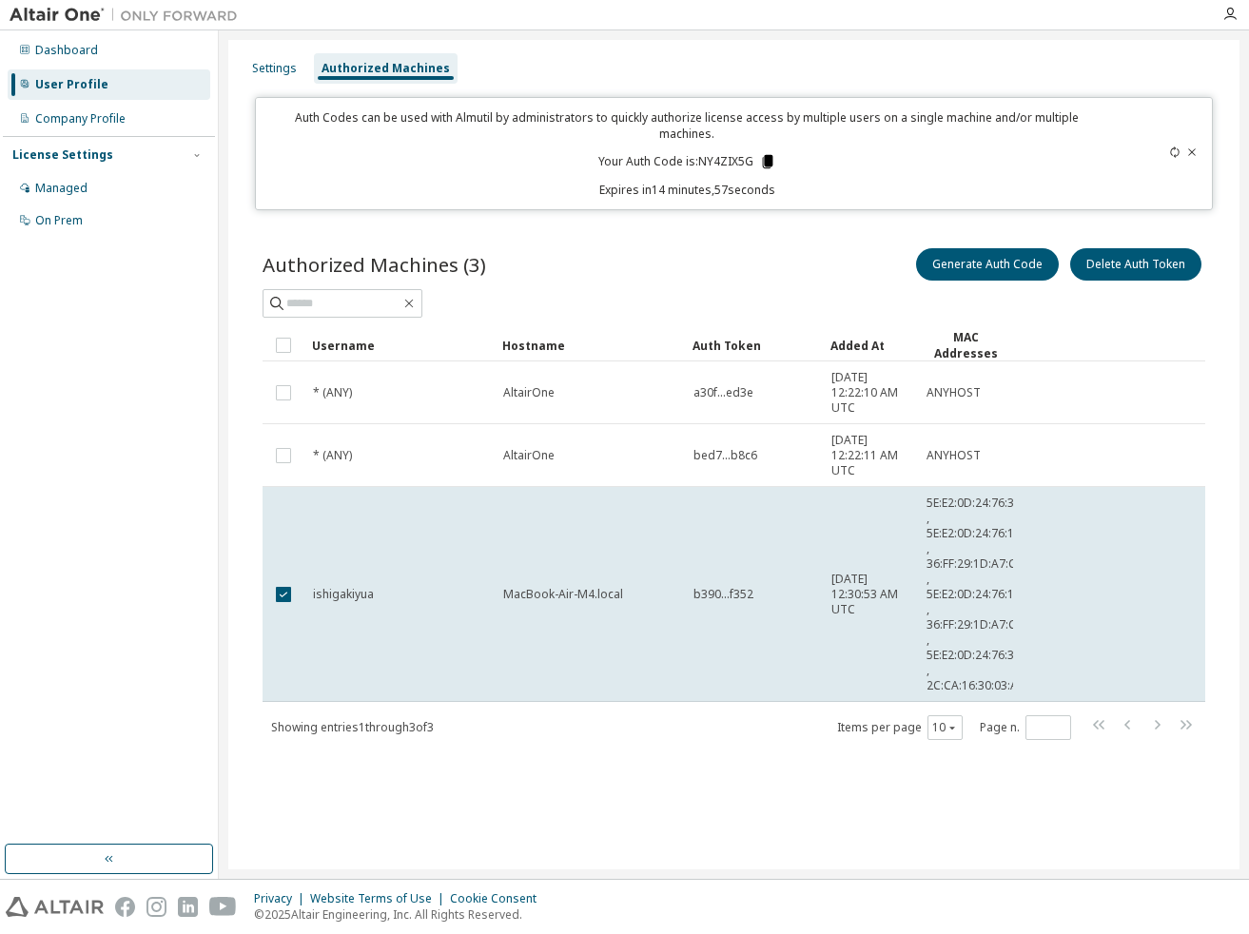
drag, startPoint x: 702, startPoint y: 146, endPoint x: 771, endPoint y: 149, distance: 69.5
click at [771, 153] on p "Your Auth Code is: NY4ZIX5G" at bounding box center [687, 161] width 178 height 17
copy p "NY4ZIX5G"
click at [766, 155] on icon at bounding box center [767, 161] width 10 height 13
click at [760, 153] on icon at bounding box center [767, 161] width 17 height 17
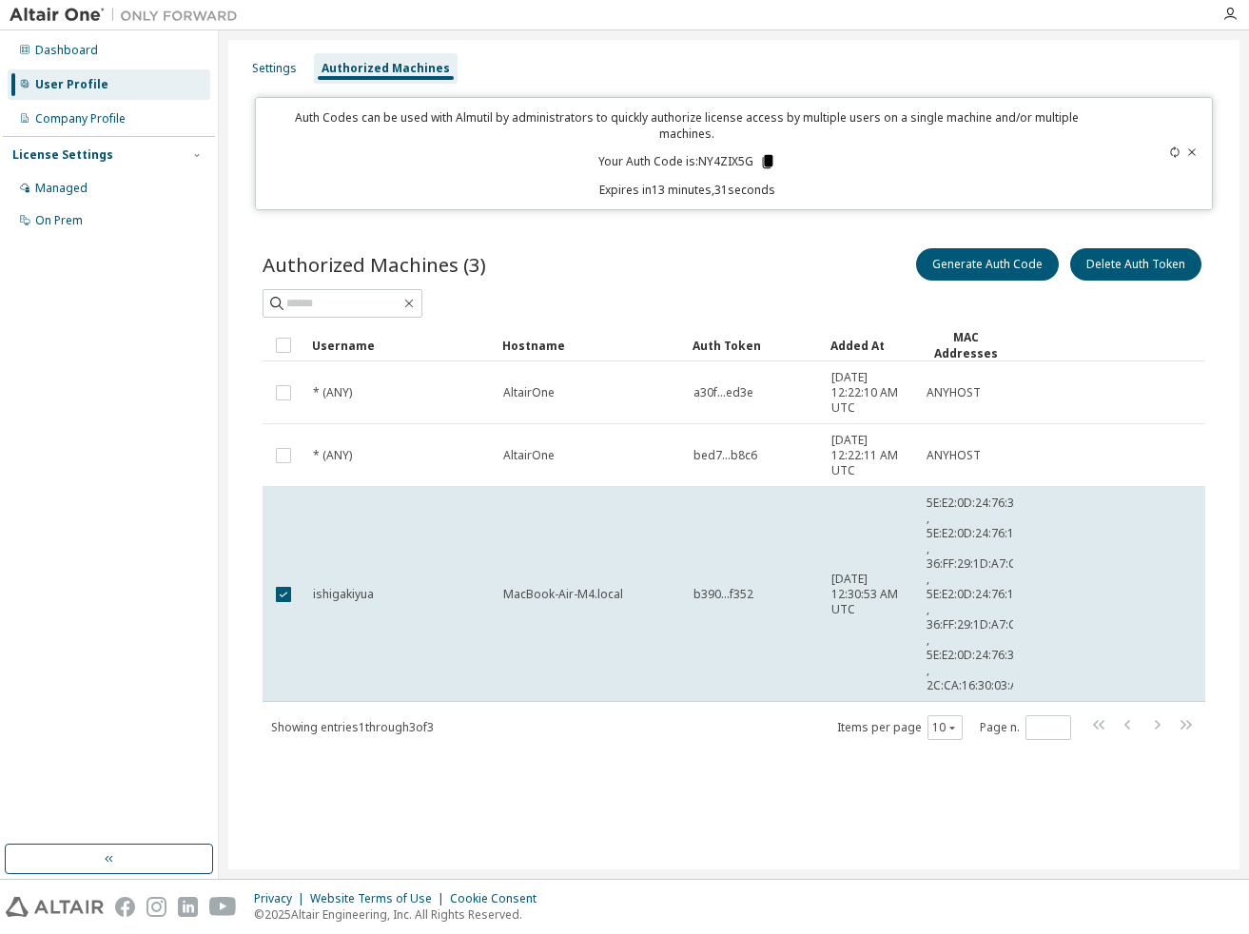
click at [765, 155] on icon at bounding box center [767, 161] width 10 height 13
click at [87, 192] on div "Managed" at bounding box center [109, 188] width 203 height 30
